Goal: Task Accomplishment & Management: Complete application form

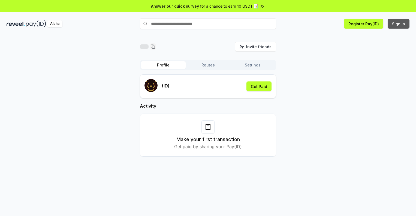
click at [398, 24] on button "Sign In" at bounding box center [398, 24] width 22 height 10
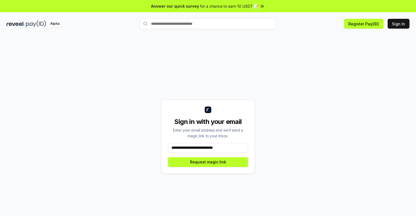
type input "**********"
click at [208, 162] on button "Request magic link" at bounding box center [208, 162] width 80 height 10
